Goal: Task Accomplishment & Management: Complete application form

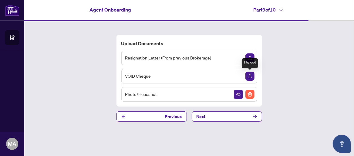
click at [250, 75] on img "Upload Document" at bounding box center [249, 76] width 9 height 9
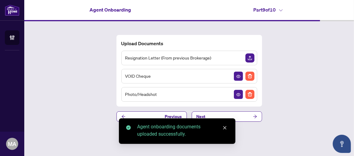
click at [109, 97] on div "Upload Documents Resignation Letter (From previous Brokerage) VOID Cheque Photo…" at bounding box center [189, 78] width 330 height 114
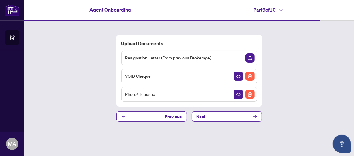
click at [301, 75] on div "Upload Documents Resignation Letter (From previous Brokerage) VOID Cheque Photo…" at bounding box center [189, 78] width 330 height 114
click at [250, 58] on img "Upload Document" at bounding box center [249, 57] width 9 height 9
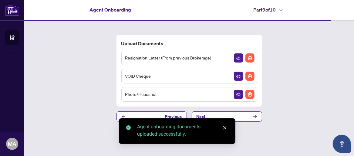
click at [296, 84] on div "Upload Documents Resignation Letter (From previous Brokerage) VOID Cheque Photo…" at bounding box center [189, 78] width 330 height 114
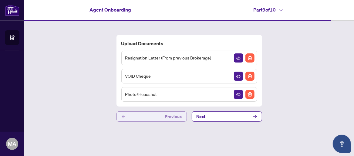
click at [142, 118] on button "Previous" at bounding box center [151, 116] width 70 height 10
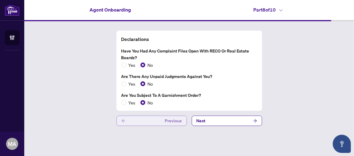
click at [142, 118] on button "Previous" at bounding box center [151, 121] width 70 height 10
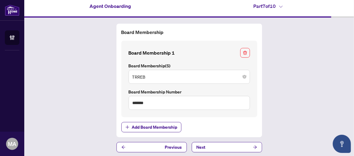
scroll to position [5, 0]
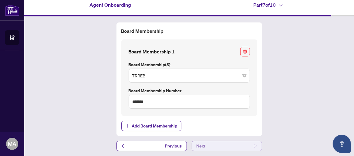
click at [246, 145] on button "Next" at bounding box center [227, 146] width 70 height 10
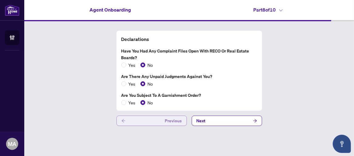
click at [159, 121] on button "Previous" at bounding box center [151, 121] width 70 height 10
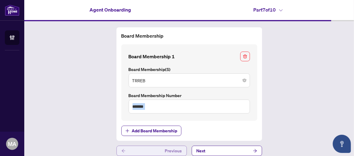
click at [159, 121] on div "Board Membership Board Membership 1 Board Membership(s) TRREB Board Membership …" at bounding box center [189, 84] width 141 height 104
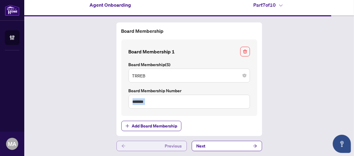
click at [133, 143] on button "Previous" at bounding box center [151, 146] width 70 height 10
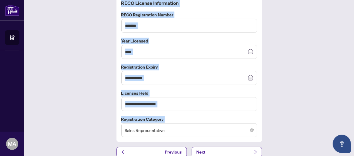
scroll to position [38, 0]
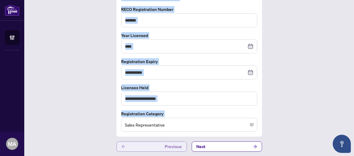
click at [121, 144] on icon "arrow-left" at bounding box center [123, 146] width 4 height 4
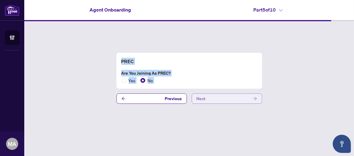
click at [219, 101] on button "Next" at bounding box center [227, 98] width 70 height 10
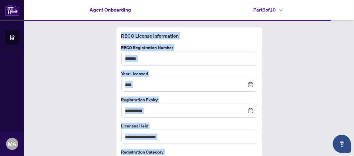
scroll to position [38, 0]
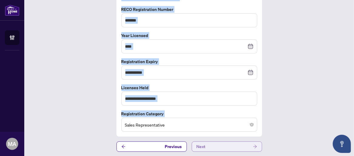
click at [221, 146] on button "Next" at bounding box center [227, 146] width 70 height 10
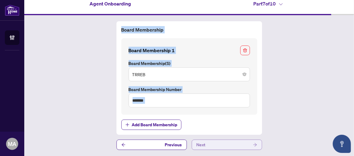
scroll to position [5, 0]
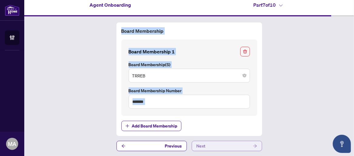
click at [245, 145] on button "Next" at bounding box center [227, 146] width 70 height 10
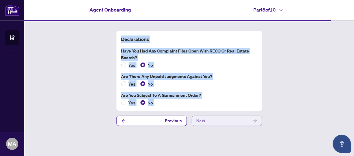
click at [241, 119] on button "Next" at bounding box center [227, 121] width 70 height 10
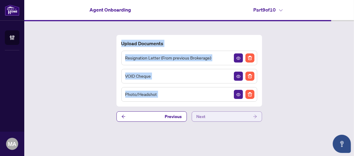
click at [245, 118] on button "Next" at bounding box center [227, 116] width 70 height 10
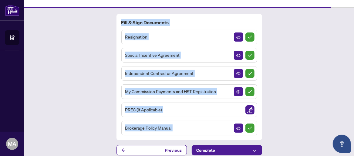
scroll to position [17, 0]
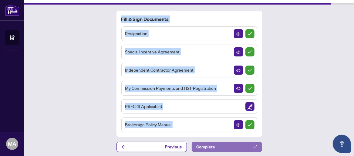
click at [231, 144] on button "Complete" at bounding box center [227, 147] width 70 height 10
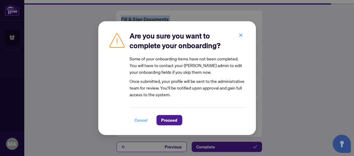
click at [139, 120] on span "Cancel" at bounding box center [141, 120] width 13 height 10
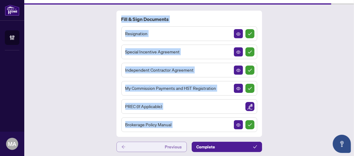
click at [128, 145] on button "Previous" at bounding box center [151, 147] width 70 height 10
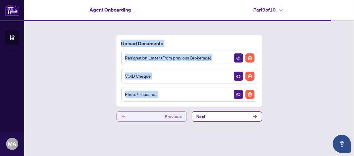
click at [136, 117] on button "Previous" at bounding box center [151, 116] width 70 height 10
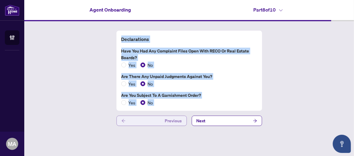
click at [136, 117] on button "Previous" at bounding box center [151, 121] width 70 height 10
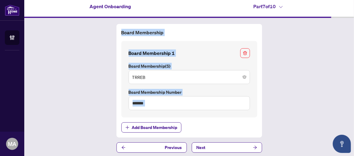
scroll to position [5, 0]
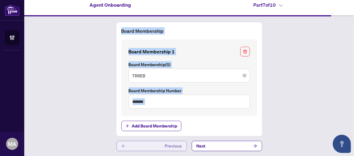
click at [129, 146] on button "Previous" at bounding box center [151, 146] width 70 height 10
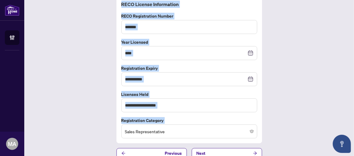
scroll to position [38, 0]
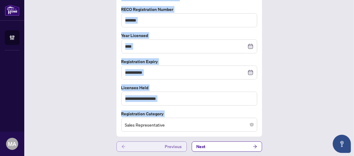
click at [127, 146] on button "Previous" at bounding box center [151, 146] width 70 height 10
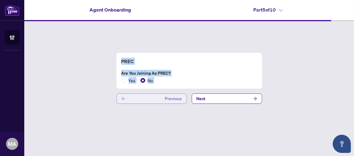
click at [129, 99] on button "Previous" at bounding box center [151, 98] width 70 height 10
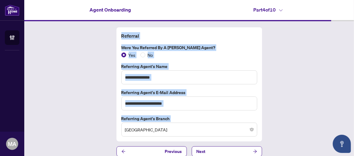
scroll to position [5, 0]
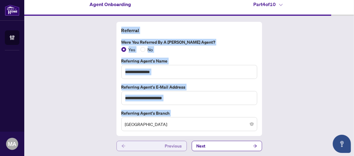
click at [123, 146] on button "Previous" at bounding box center [151, 146] width 70 height 10
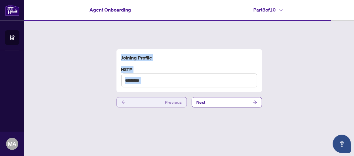
click at [133, 101] on button "Previous" at bounding box center [151, 102] width 70 height 10
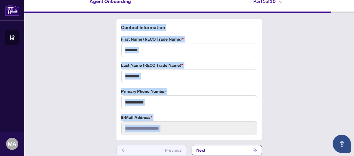
scroll to position [12, 0]
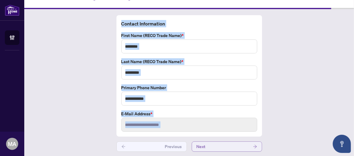
click at [232, 146] on button "Next" at bounding box center [227, 146] width 70 height 10
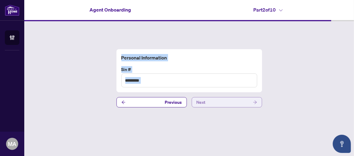
click at [236, 103] on button "Next" at bounding box center [227, 102] width 70 height 10
click at [236, 102] on button "Next" at bounding box center [227, 102] width 70 height 10
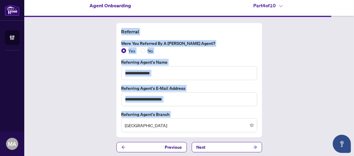
scroll to position [5, 0]
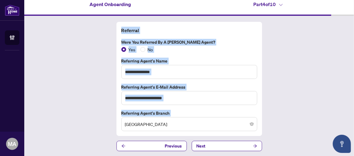
click at [218, 150] on div "**********" at bounding box center [189, 86] width 330 height 141
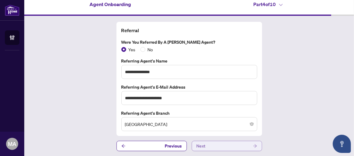
click at [219, 146] on button "Next" at bounding box center [227, 146] width 70 height 10
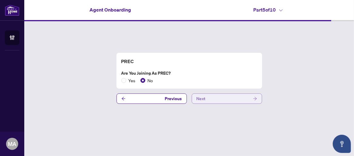
click at [223, 95] on button "Next" at bounding box center [227, 98] width 70 height 10
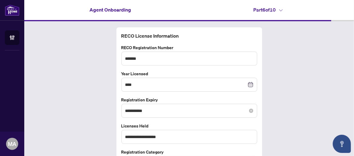
scroll to position [38, 0]
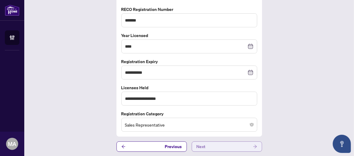
click at [223, 145] on button "Next" at bounding box center [227, 146] width 70 height 10
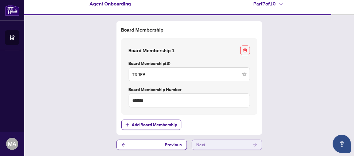
scroll to position [5, 0]
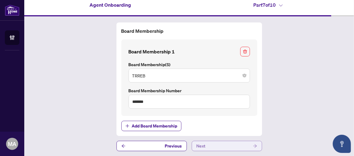
click at [223, 145] on button "Next" at bounding box center [227, 146] width 70 height 10
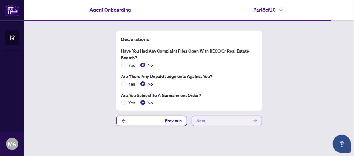
click at [218, 119] on button "Next" at bounding box center [227, 121] width 70 height 10
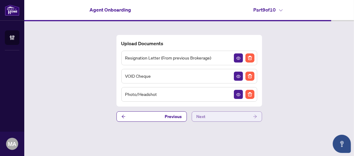
click at [221, 116] on button "Next" at bounding box center [227, 116] width 70 height 10
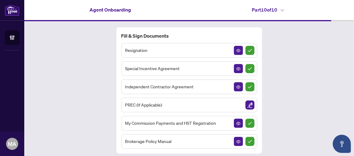
scroll to position [17, 0]
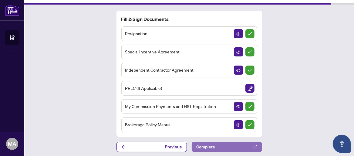
click at [227, 143] on button "Complete" at bounding box center [227, 147] width 70 height 10
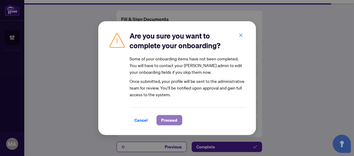
click at [165, 119] on span "Proceed" at bounding box center [169, 120] width 16 height 10
